Goal: Navigation & Orientation: Go to known website

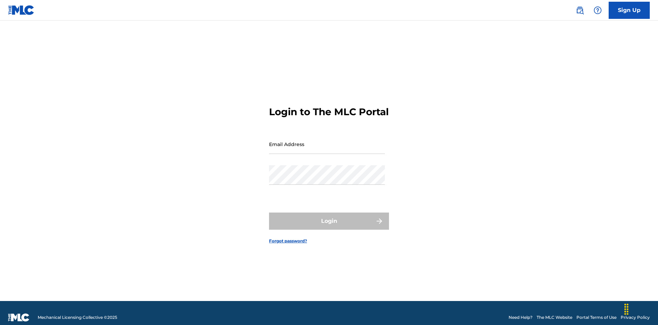
scroll to position [9, 0]
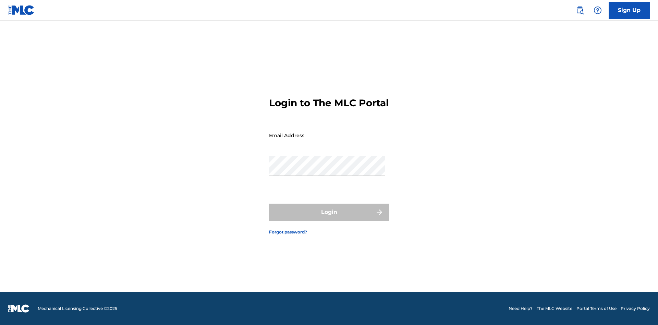
click at [327, 141] on input "Email Address" at bounding box center [327, 135] width 116 height 20
type input "Duke.McTesterson@gmail.com"
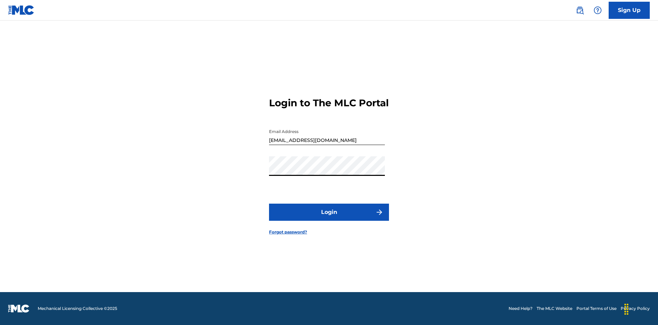
click at [329, 218] on button "Login" at bounding box center [329, 212] width 120 height 17
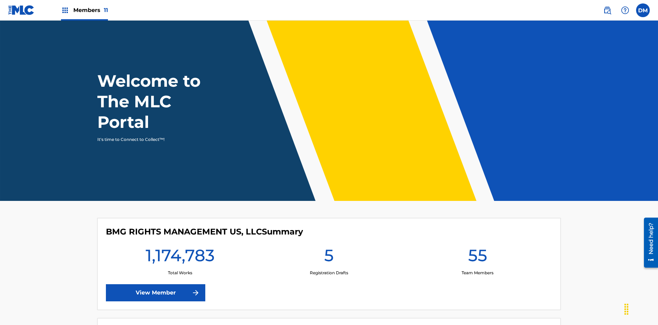
click at [84, 10] on span "Members 11" at bounding box center [90, 10] width 35 height 8
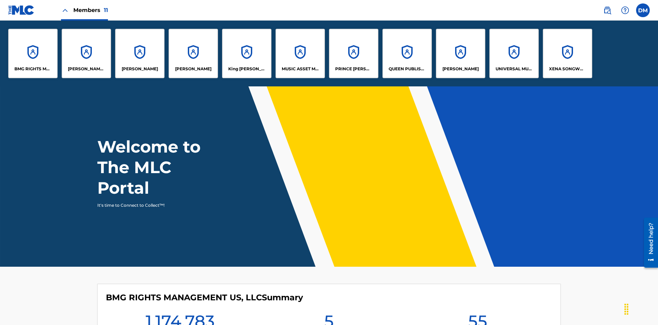
click at [514, 69] on p "UNIVERSAL MUSIC PUB GROUP" at bounding box center [514, 69] width 37 height 6
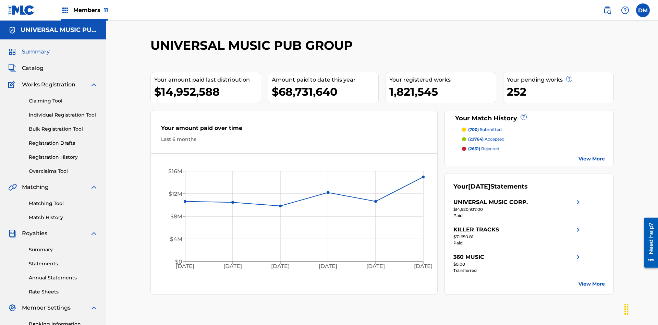
click at [63, 111] on link "Individual Registration Tool" at bounding box center [63, 114] width 69 height 7
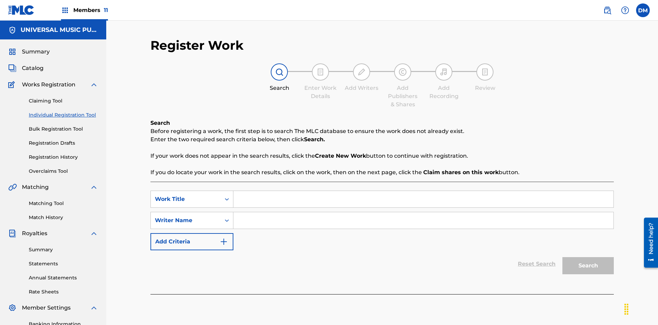
click at [423, 191] on input "Search Form" at bounding box center [423, 199] width 380 height 16
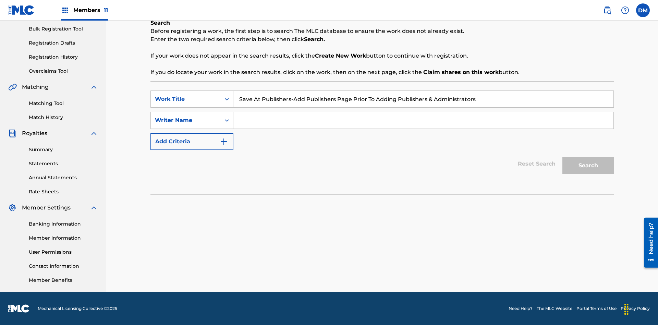
type input "Save At Publishers-Add Publishers Page Prior To Adding Publishers & Administrat…"
click at [423, 120] on input "Search Form" at bounding box center [423, 120] width 380 height 16
type input "QWERTYUIOP"
click at [588, 166] on button "Search" at bounding box center [587, 165] width 51 height 17
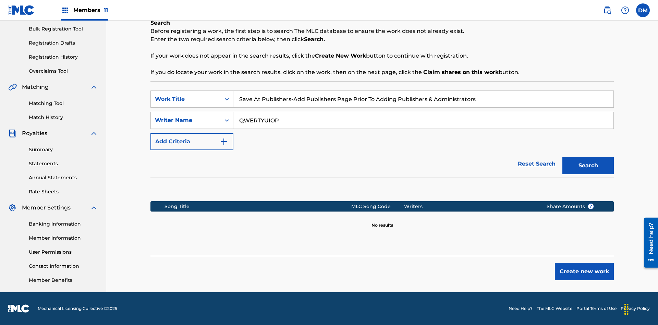
click at [584, 271] on button "Create new work" at bounding box center [584, 271] width 59 height 17
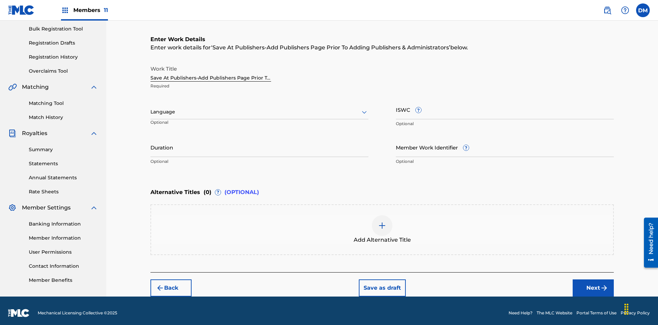
click at [259, 143] on input "Duration" at bounding box center [259, 147] width 218 height 20
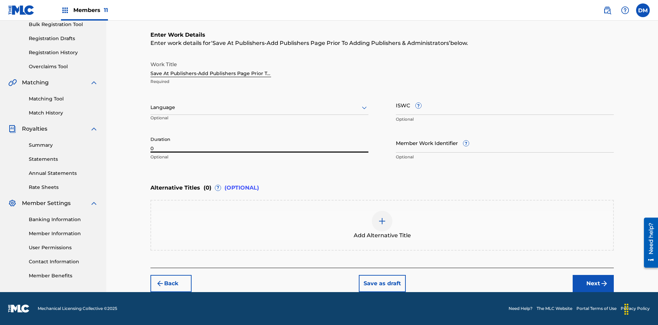
click at [259, 143] on input "0" at bounding box center [259, 143] width 218 height 20
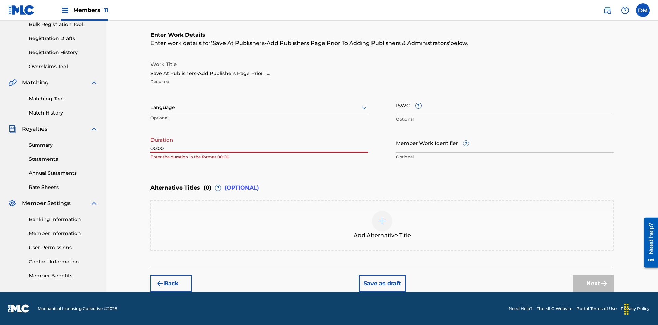
type input "00:00"
click at [364, 108] on icon at bounding box center [364, 107] width 8 height 8
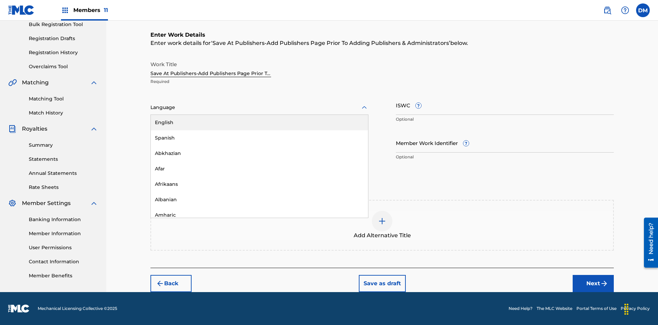
click at [259, 169] on div "Afar" at bounding box center [259, 168] width 217 height 15
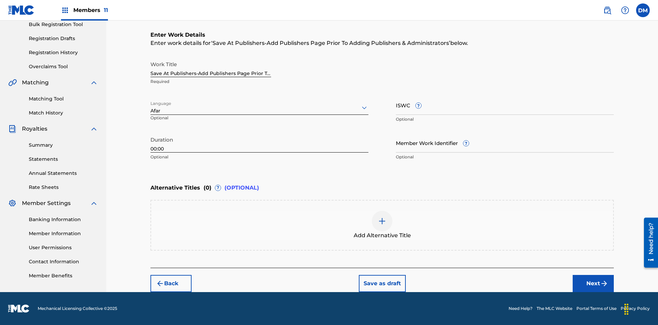
click at [505, 143] on input "Member Work Identifier ?" at bounding box center [505, 143] width 218 height 20
type input "2025.08.10.04"
click at [505, 105] on input "ISWC ?" at bounding box center [505, 105] width 218 height 20
type input "T-123.456.789-4"
click at [382, 225] on img at bounding box center [382, 221] width 8 height 8
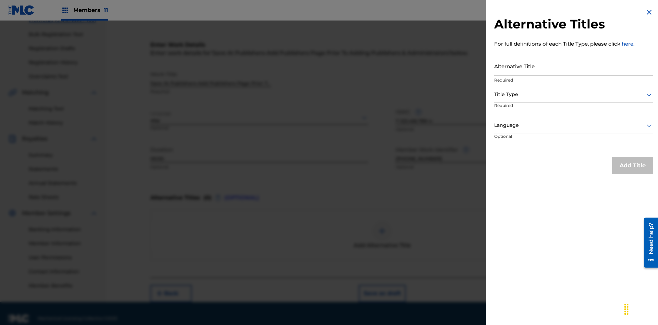
click at [574, 66] on input "Alternative Title" at bounding box center [573, 66] width 159 height 20
type input "Alt Title"
click at [574, 94] on div at bounding box center [573, 94] width 159 height 9
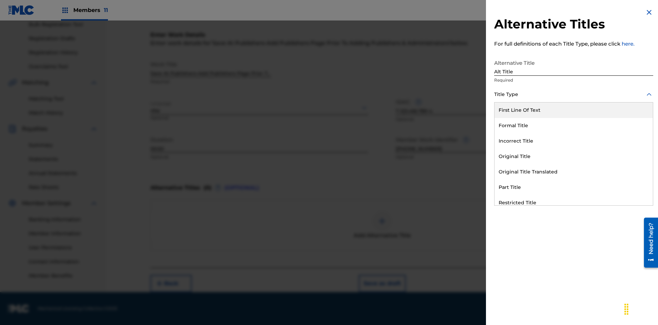
click at [574, 156] on div "Original Title" at bounding box center [574, 156] width 158 height 15
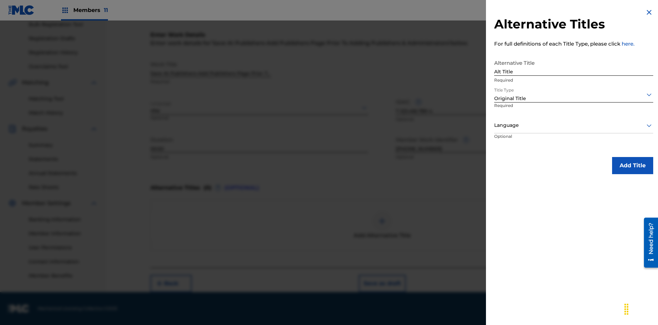
click at [574, 125] on div at bounding box center [573, 125] width 159 height 9
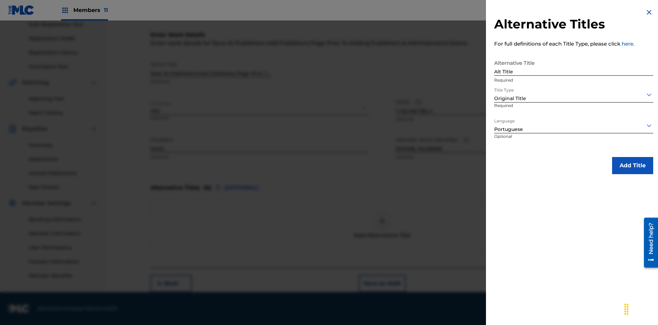
click at [633, 165] on button "Add Title" at bounding box center [632, 165] width 41 height 17
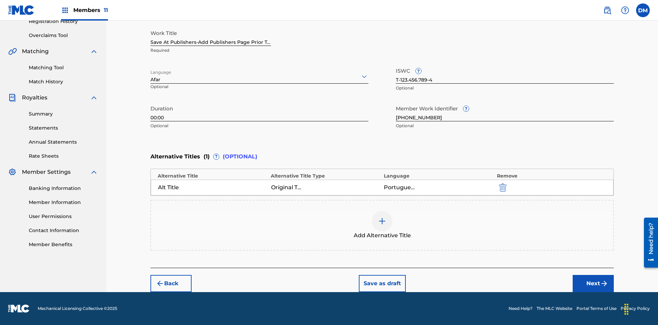
click at [593, 283] on button "Next" at bounding box center [593, 283] width 41 height 17
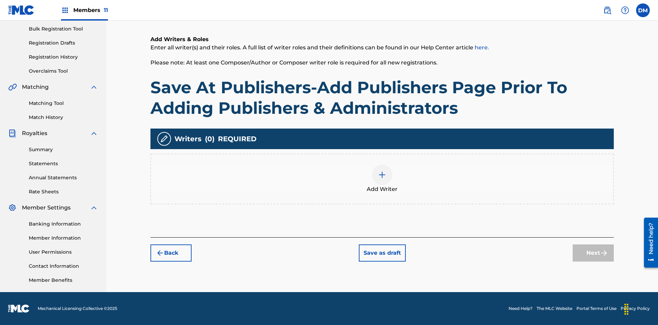
scroll to position [100, 0]
click at [382, 179] on img at bounding box center [382, 175] width 8 height 8
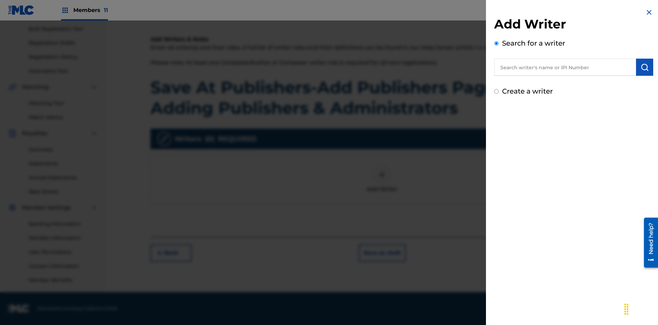
click at [565, 67] on input "text" at bounding box center [565, 67] width 142 height 17
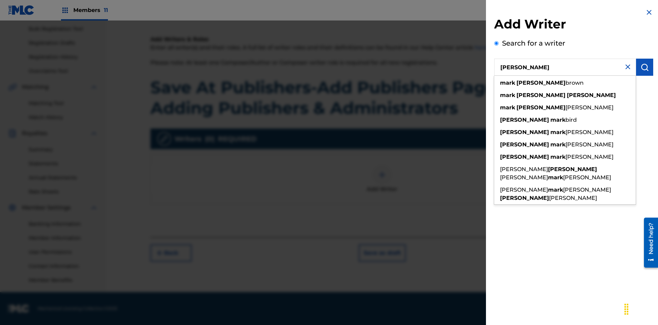
type input "MARK STEVEN BERKOWITZ"
click at [645, 67] on img "submit" at bounding box center [644, 67] width 8 height 8
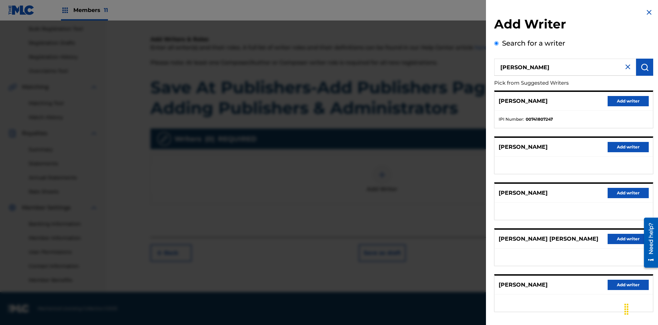
click at [628, 101] on button "Add writer" at bounding box center [628, 101] width 41 height 10
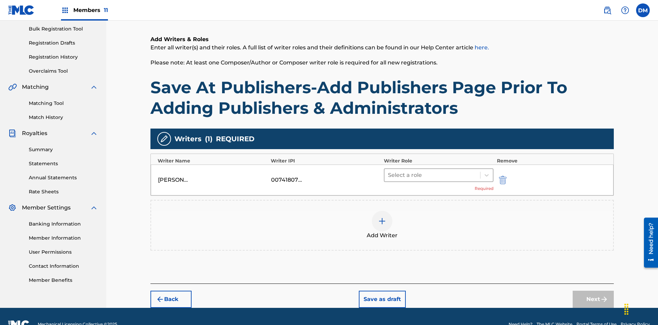
click at [389, 171] on input "text" at bounding box center [388, 175] width 1 height 8
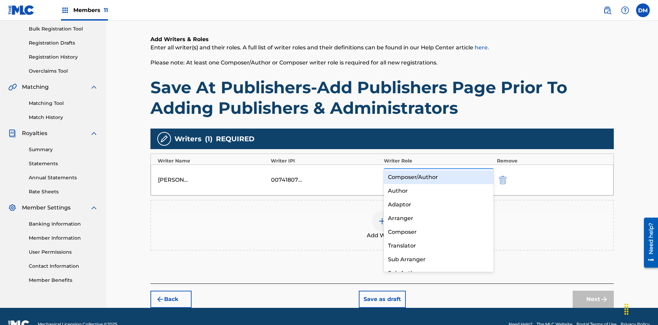
scroll to position [116, 0]
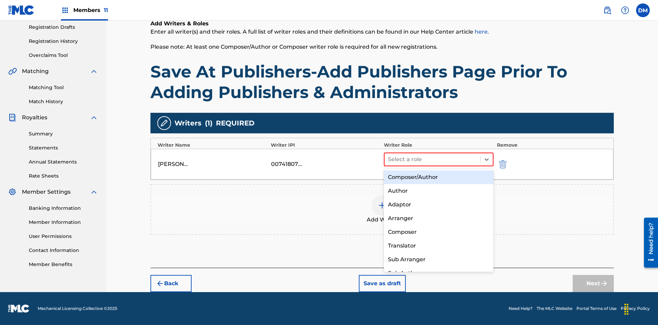
click at [438, 232] on div "Composer" at bounding box center [439, 232] width 110 height 14
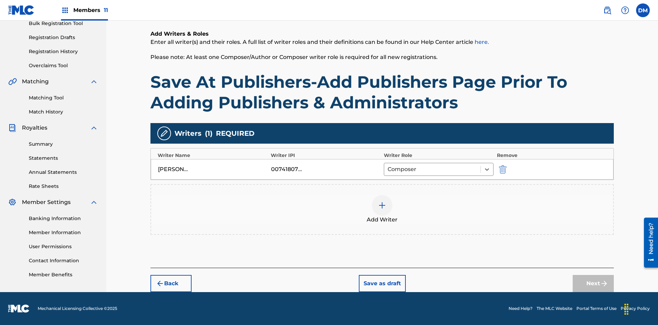
scroll to position [106, 0]
click at [593, 283] on button "Next" at bounding box center [593, 283] width 41 height 17
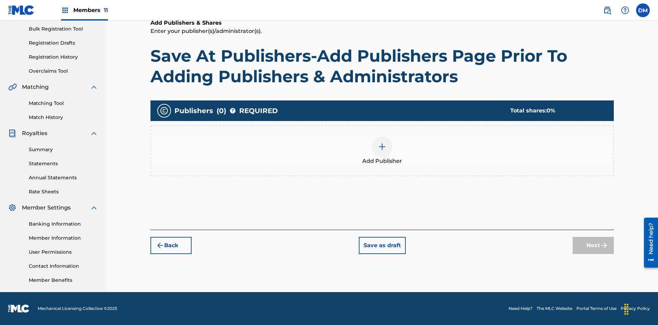
scroll to position [100, 0]
click at [382, 245] on button "Save as draft" at bounding box center [382, 245] width 47 height 17
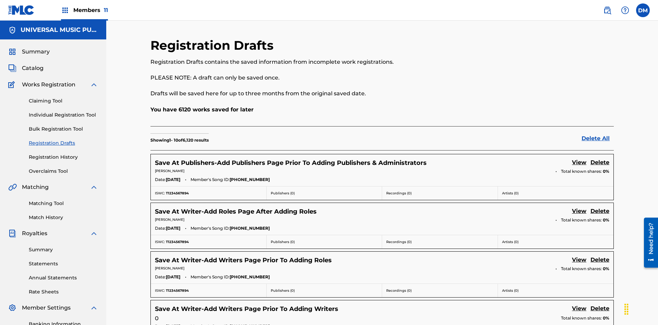
click at [579, 158] on link "View" at bounding box center [579, 162] width 14 height 9
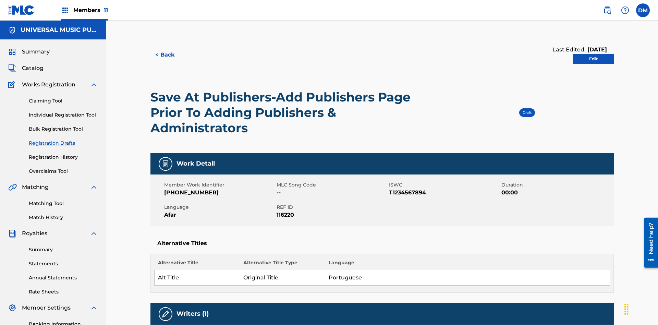
click at [593, 54] on link "Edit" at bounding box center [593, 59] width 41 height 10
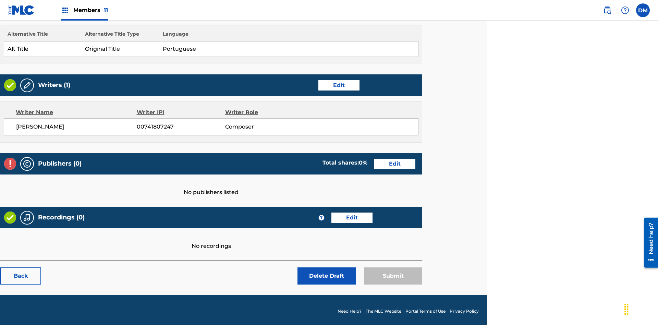
scroll to position [207, 171]
